Goal: Task Accomplishment & Management: Use online tool/utility

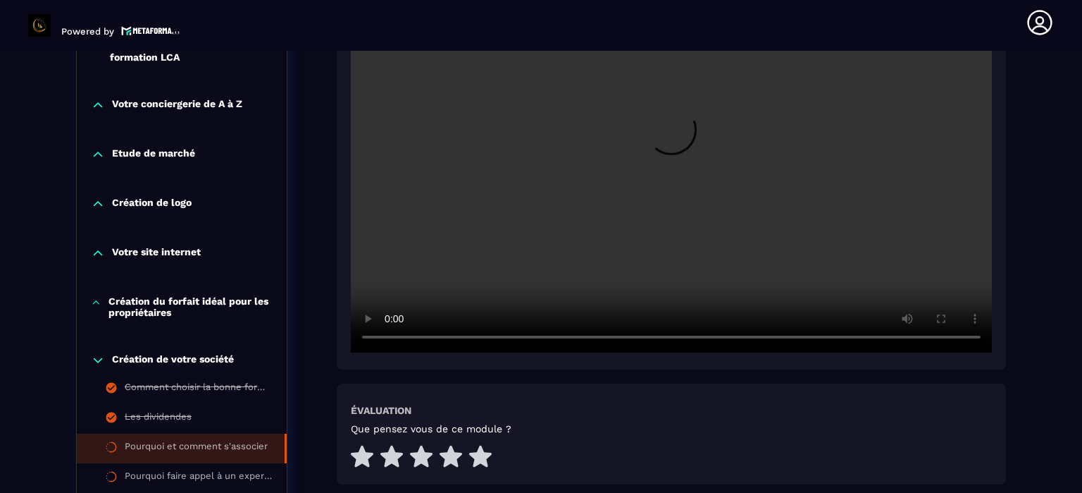
scroll to position [569, 0]
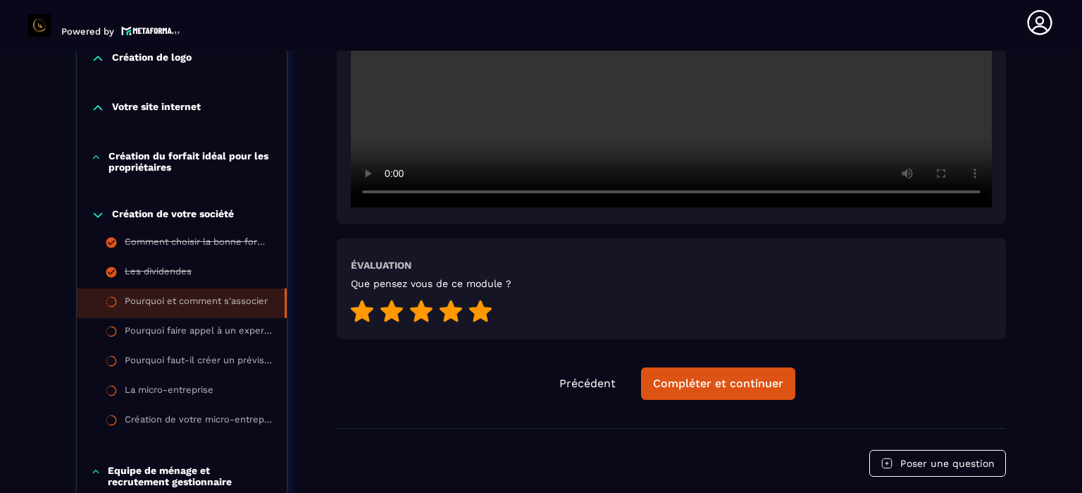
click at [476, 308] on icon at bounding box center [480, 310] width 23 height 22
click at [693, 380] on div "Compléter et continuer" at bounding box center [718, 383] width 130 height 14
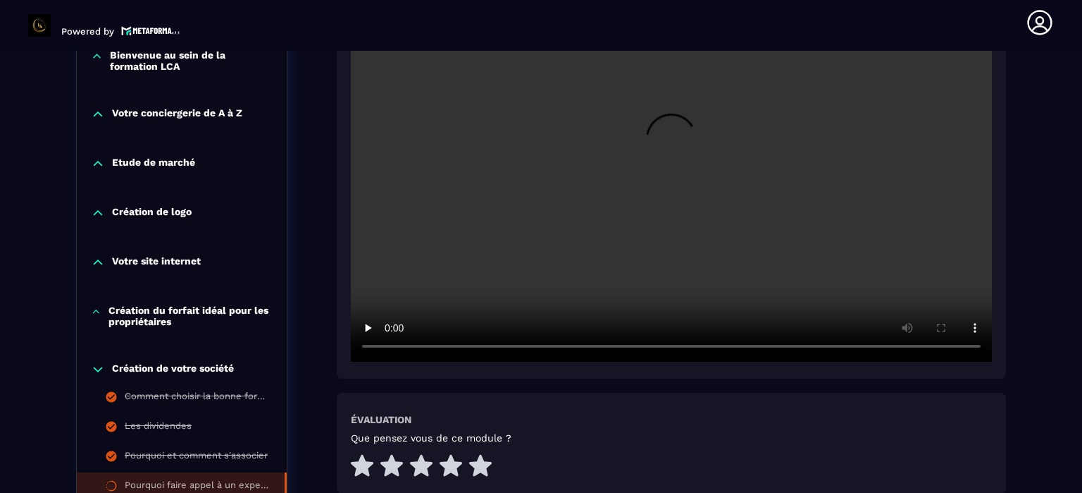
scroll to position [499, 0]
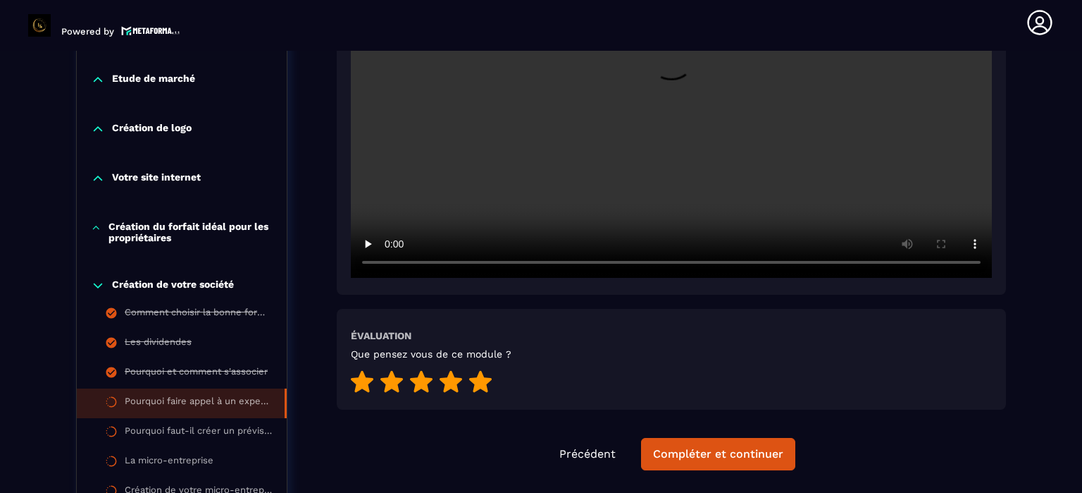
click at [481, 380] on icon at bounding box center [480, 381] width 23 height 22
click at [714, 453] on div "Compléter et continuer" at bounding box center [718, 454] width 130 height 14
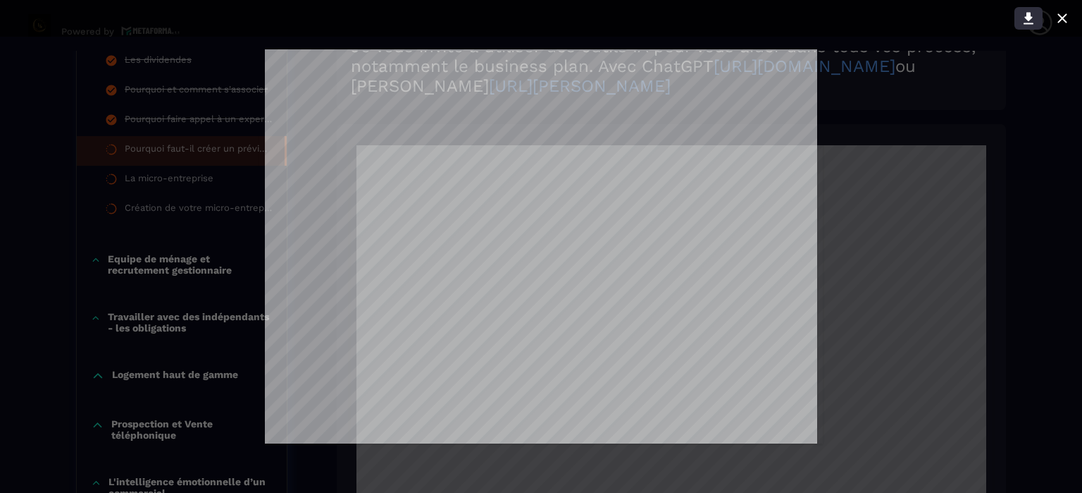
click at [1031, 18] on icon at bounding box center [1029, 19] width 10 height 12
click at [1068, 17] on icon at bounding box center [1062, 18] width 17 height 17
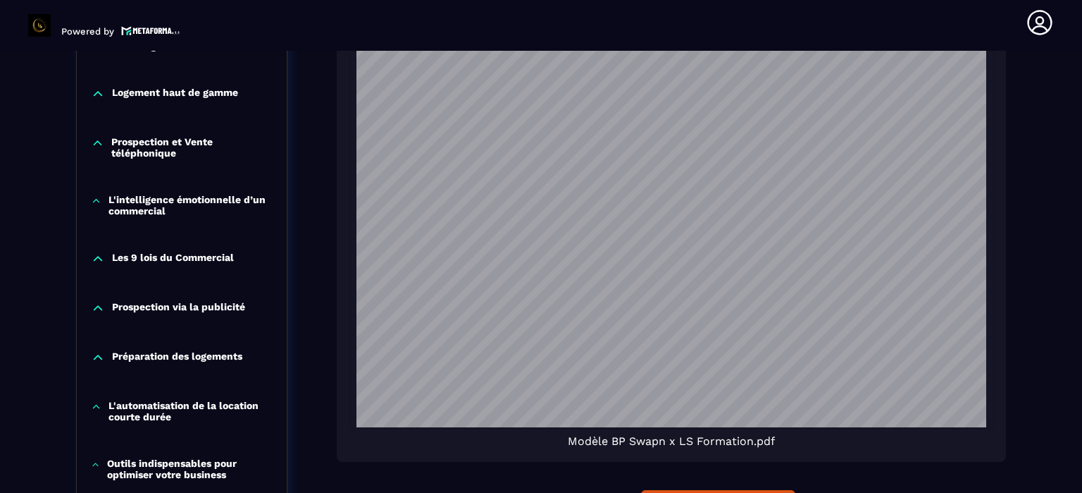
scroll to position [17440, 0]
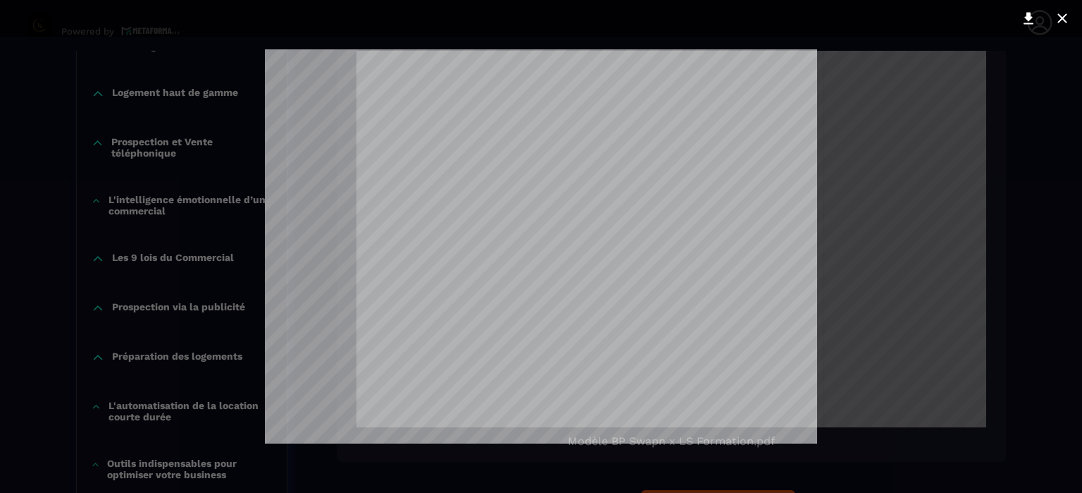
click at [1063, 13] on icon at bounding box center [1062, 18] width 17 height 17
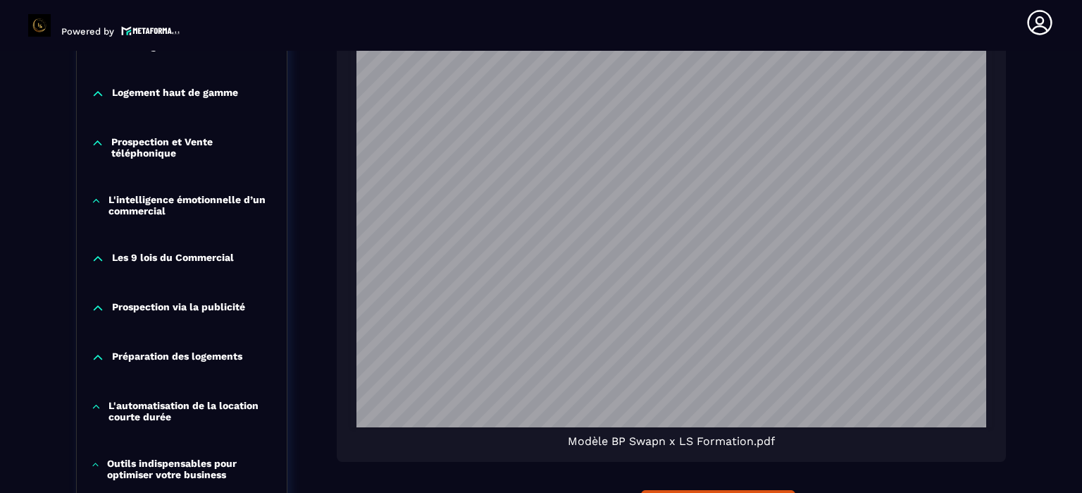
scroll to position [18145, 0]
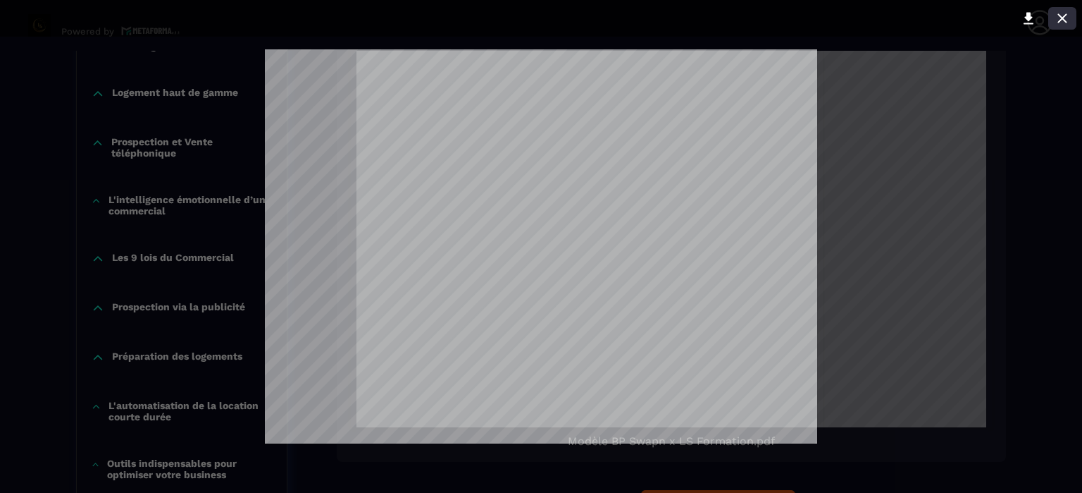
click at [1065, 16] on icon at bounding box center [1062, 17] width 9 height 9
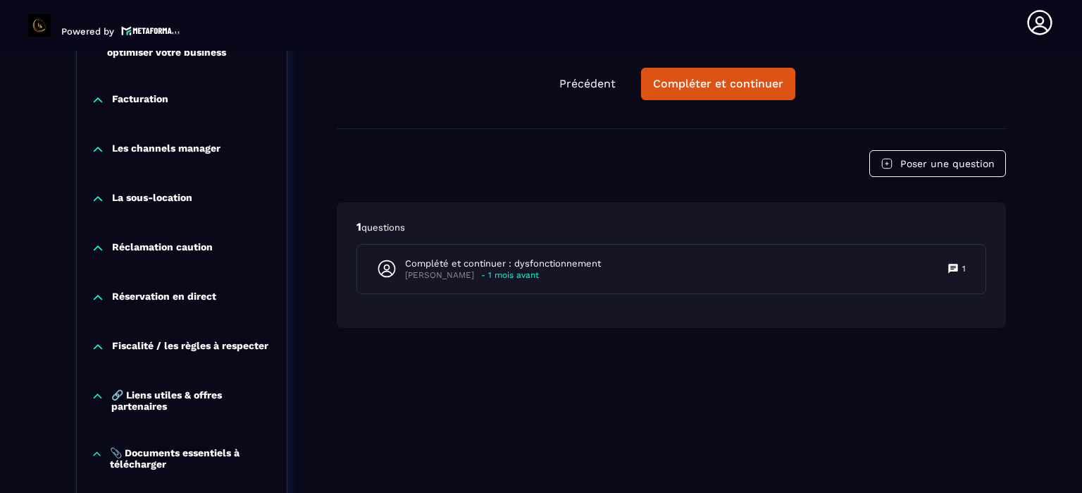
scroll to position [1485, 0]
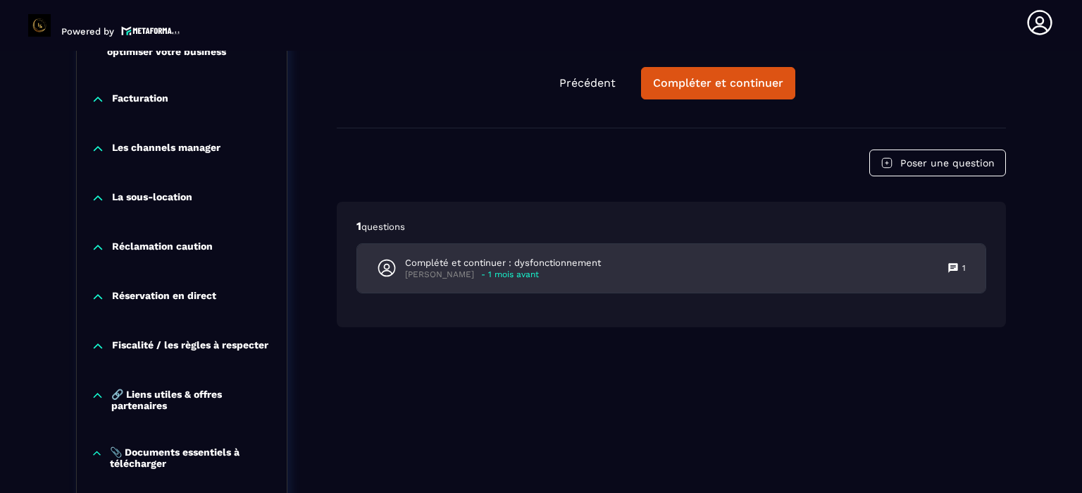
click at [497, 267] on p "Complété et continuer : dysfonctionnement" at bounding box center [503, 262] width 196 height 13
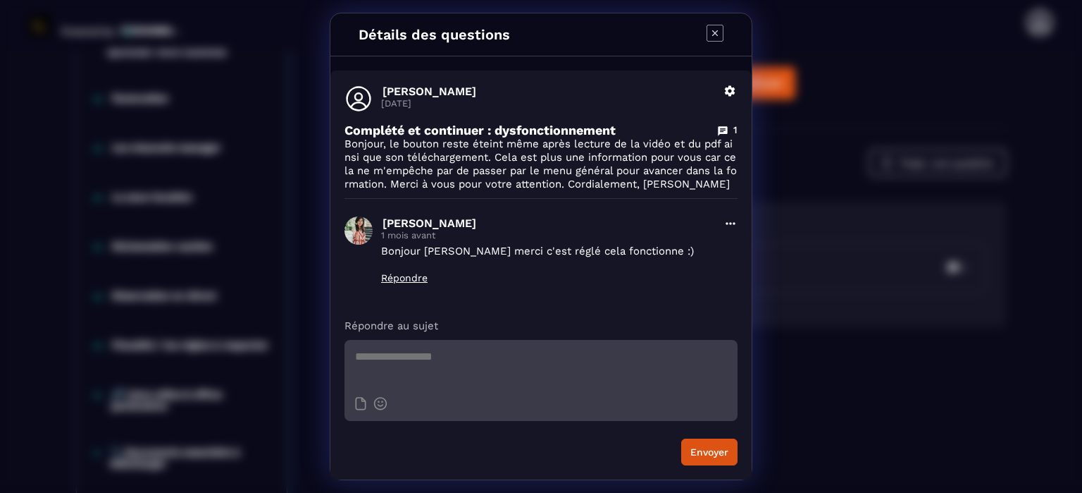
click at [719, 35] on icon "Modal window" at bounding box center [715, 33] width 17 height 17
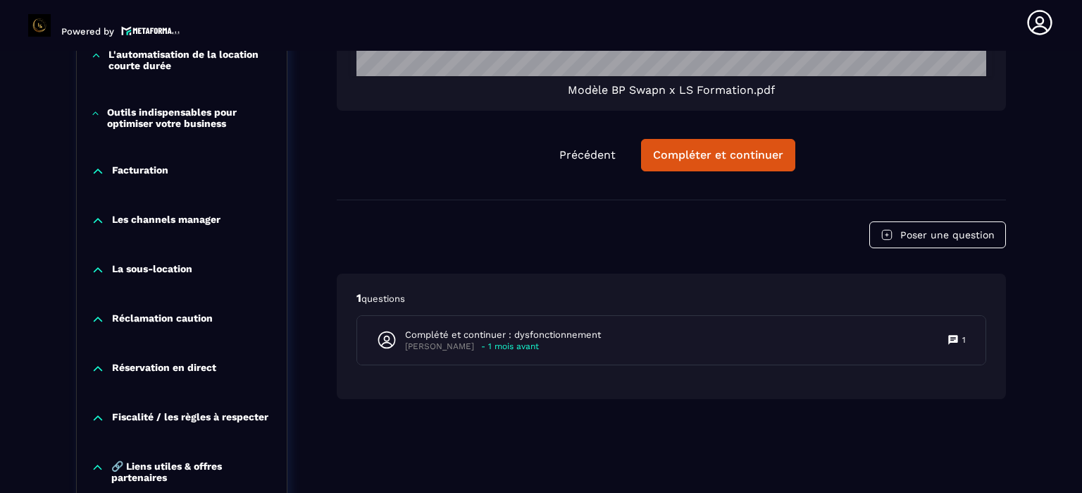
scroll to position [1415, 0]
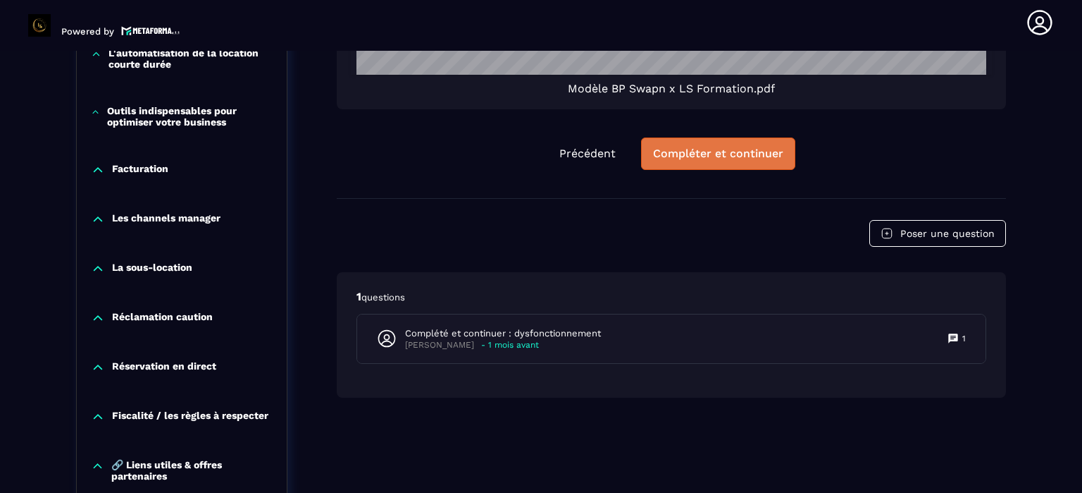
click at [707, 153] on div "Compléter et continuer" at bounding box center [718, 154] width 130 height 14
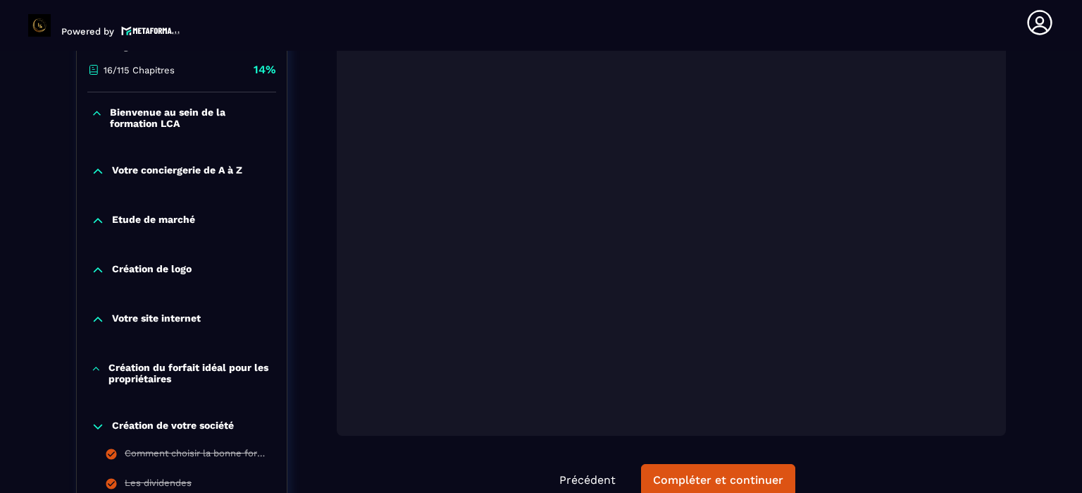
scroll to position [287, 0]
